Goal: Find contact information: Find contact information

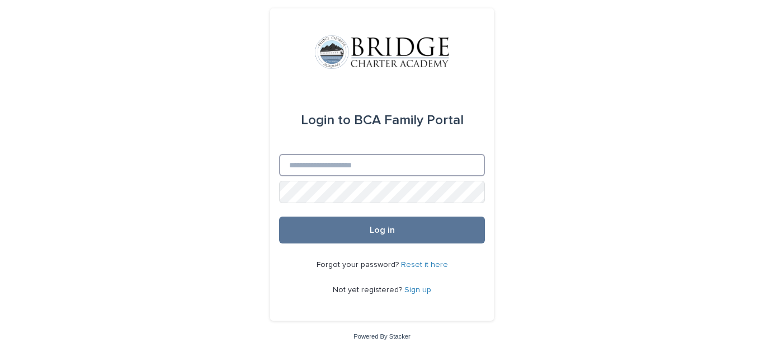
click at [367, 167] on input "Email" at bounding box center [382, 165] width 206 height 22
type input "**********"
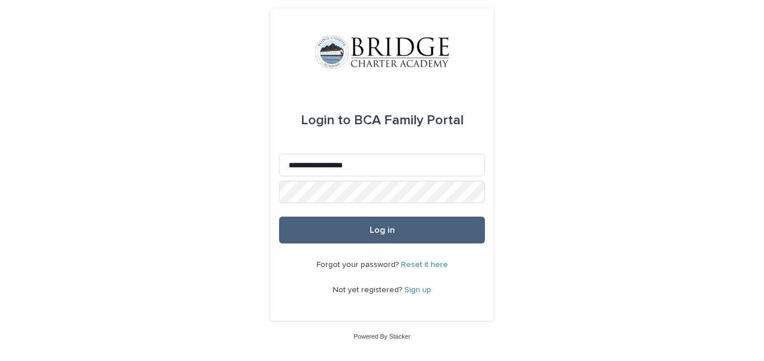
click at [438, 229] on button "Log in" at bounding box center [382, 230] width 206 height 27
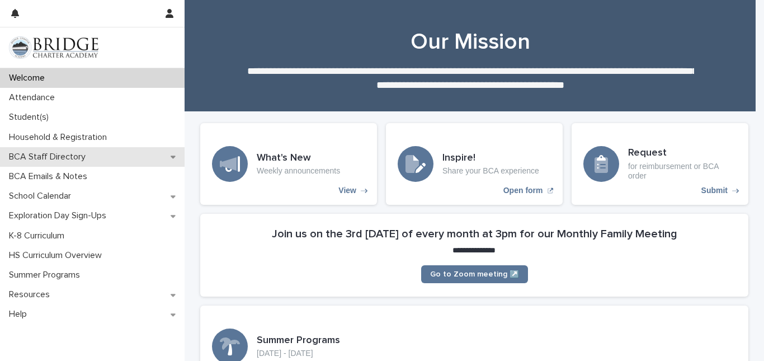
click at [39, 159] on p "BCA Staff Directory" at bounding box center [49, 157] width 90 height 11
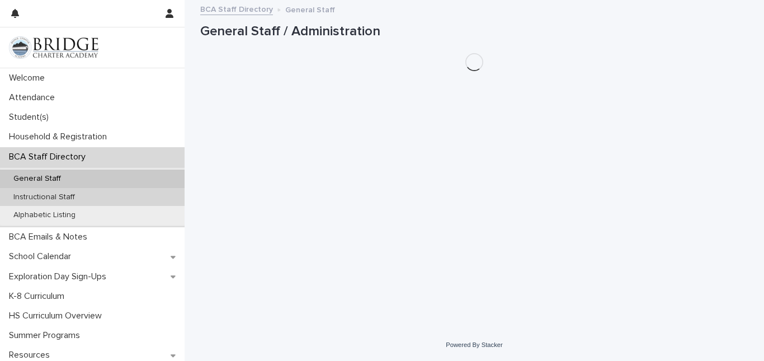
click at [65, 198] on p "Instructional Staff" at bounding box center [43, 197] width 79 height 10
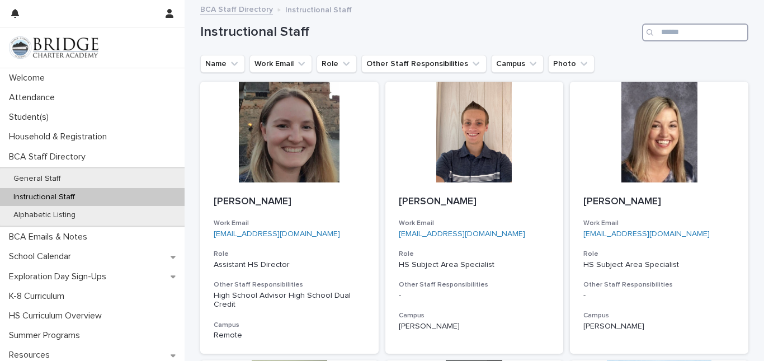
click at [669, 31] on input "Search" at bounding box center [695, 33] width 106 height 18
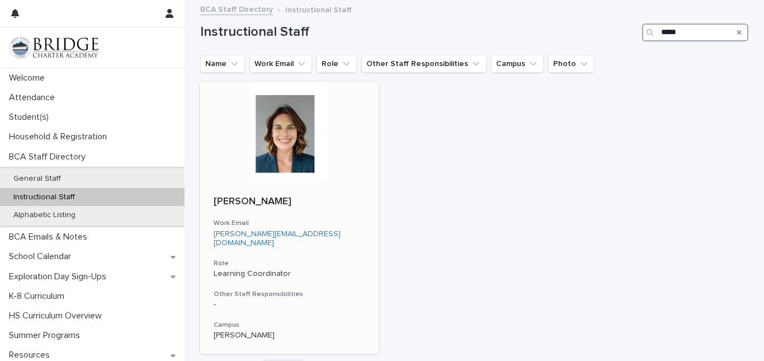
type input "*****"
click at [270, 137] on div at bounding box center [289, 132] width 179 height 101
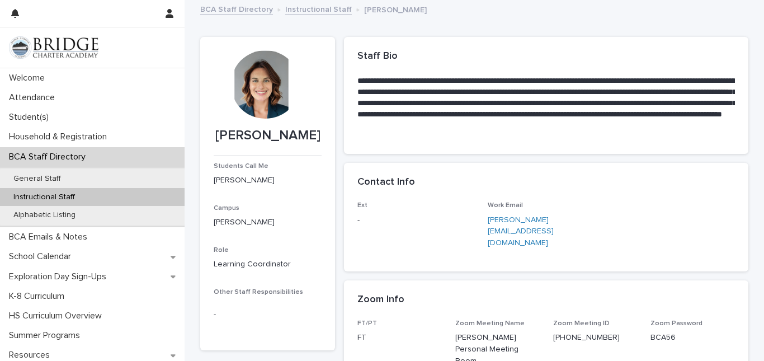
click at [627, 253] on div "Loading... Saving… Contact Info Ext - Work Email [PERSON_NAME][EMAIL_ADDRESS][D…" at bounding box center [546, 222] width 405 height 118
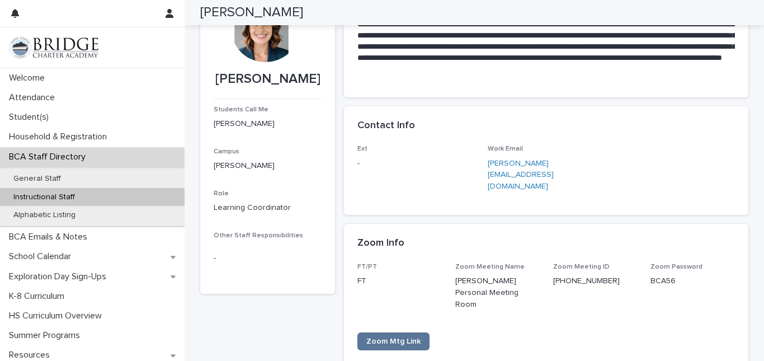
scroll to position [67, 0]
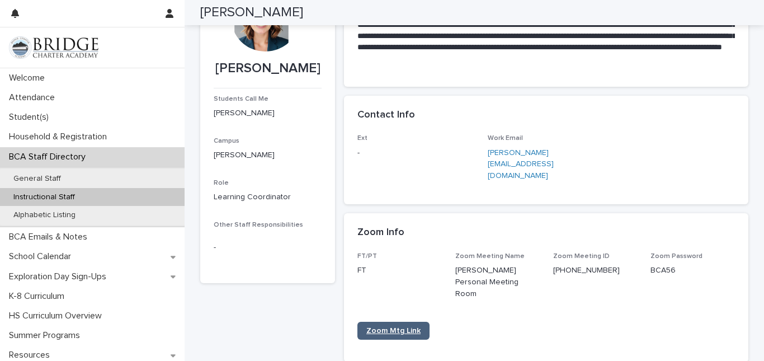
click at [384, 327] on span "Zoom Mtg Link" at bounding box center [394, 331] width 54 height 8
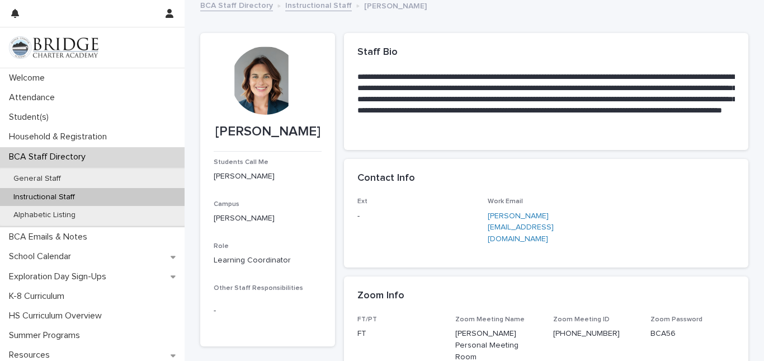
scroll to position [0, 0]
